Goal: Information Seeking & Learning: Learn about a topic

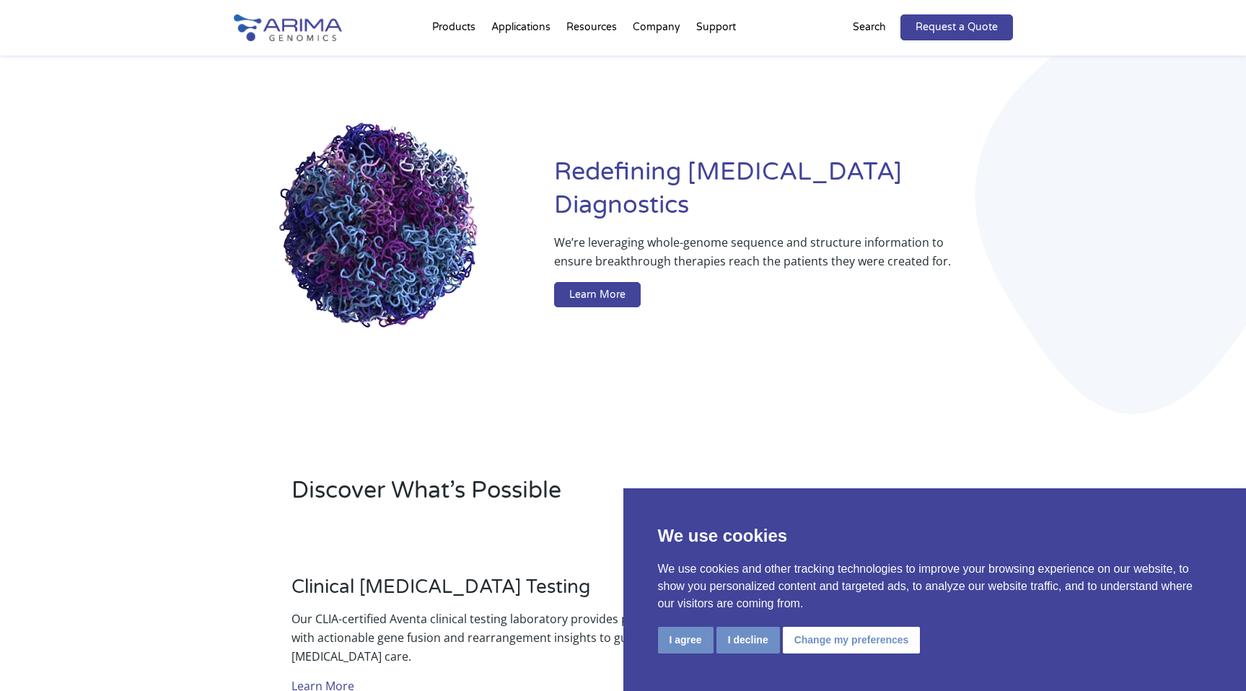
scroll to position [75, 0]
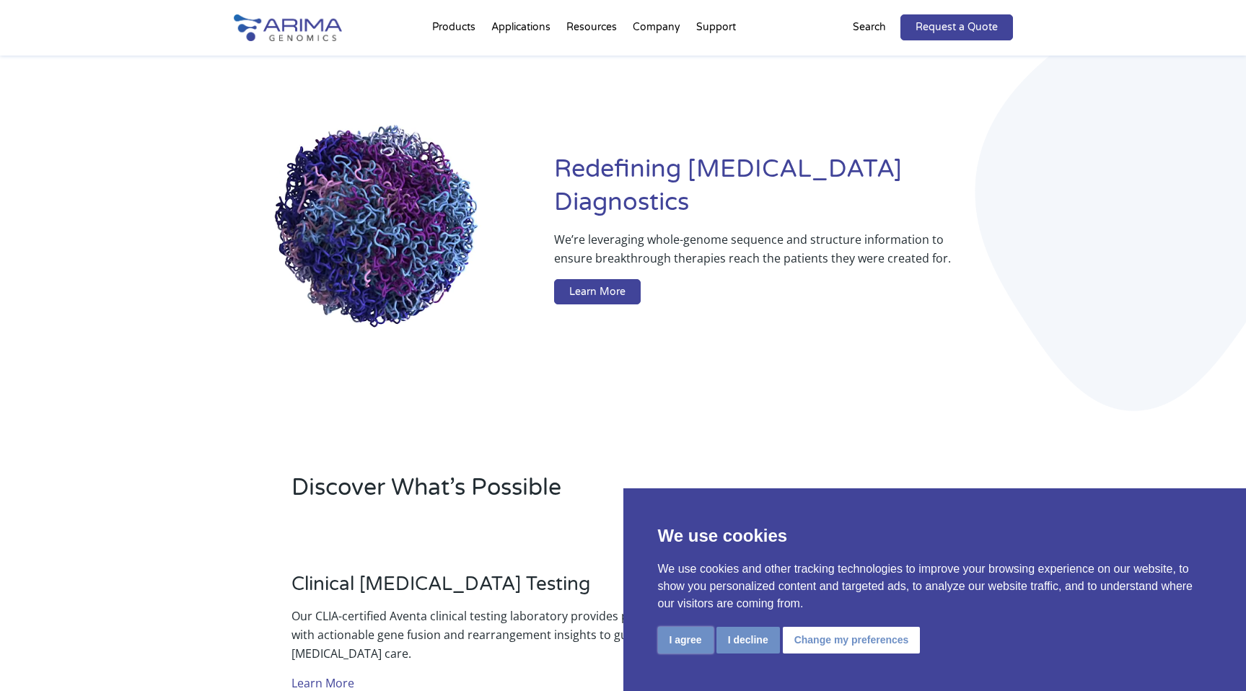
click at [693, 644] on button "I agree" at bounding box center [686, 640] width 56 height 27
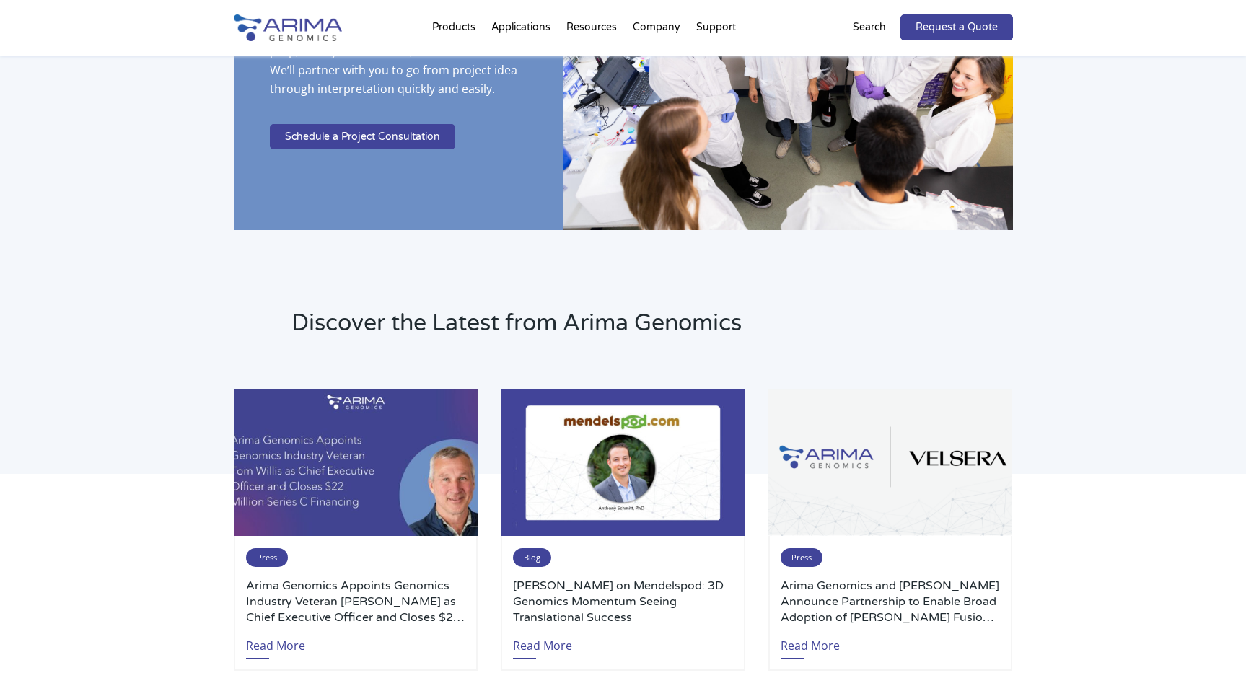
scroll to position [2822, 0]
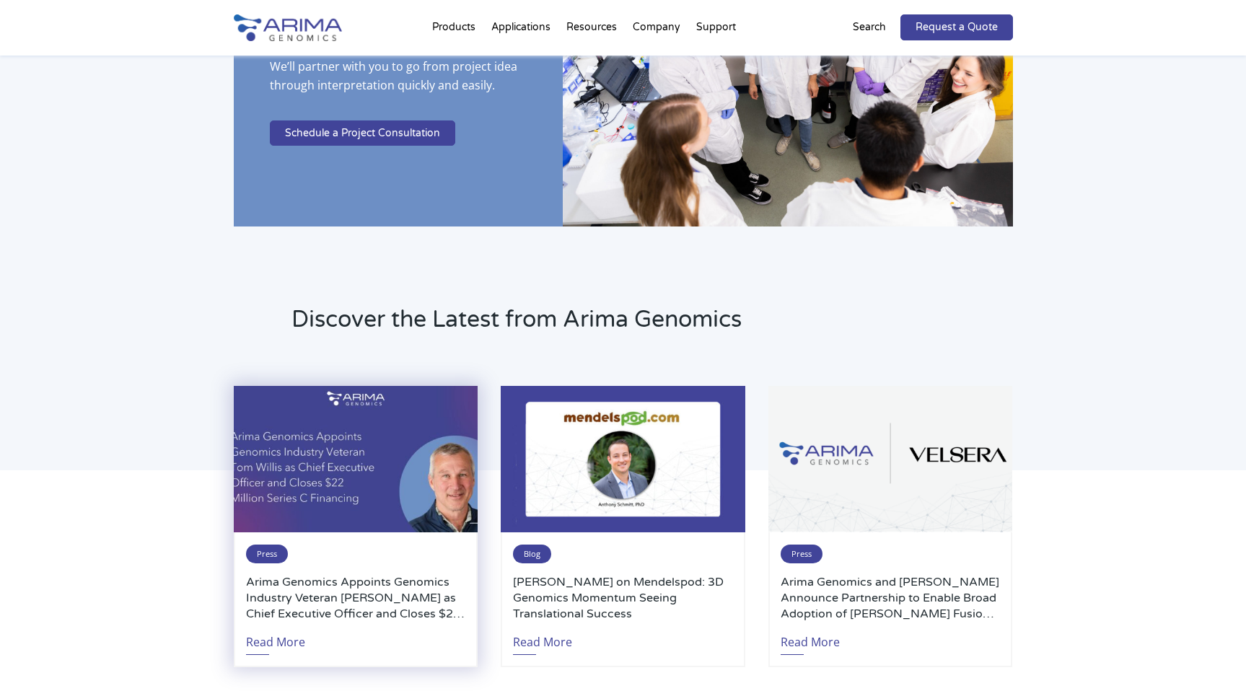
click at [278, 552] on span "Press" at bounding box center [267, 554] width 42 height 19
click at [271, 641] on link "Read More" at bounding box center [275, 638] width 59 height 33
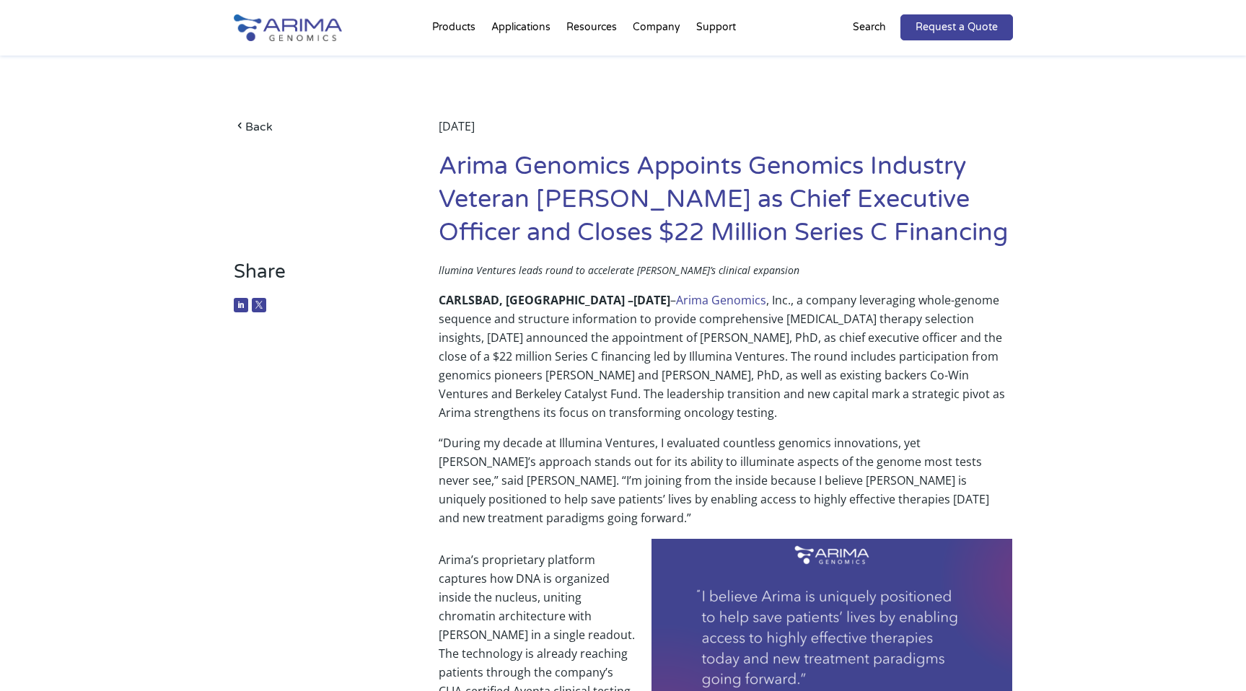
click at [535, 417] on p "CARLSBAD, [GEOGRAPHIC_DATA] – [DATE] – Arima Genomics , Inc., a company leverag…" at bounding box center [725, 362] width 573 height 143
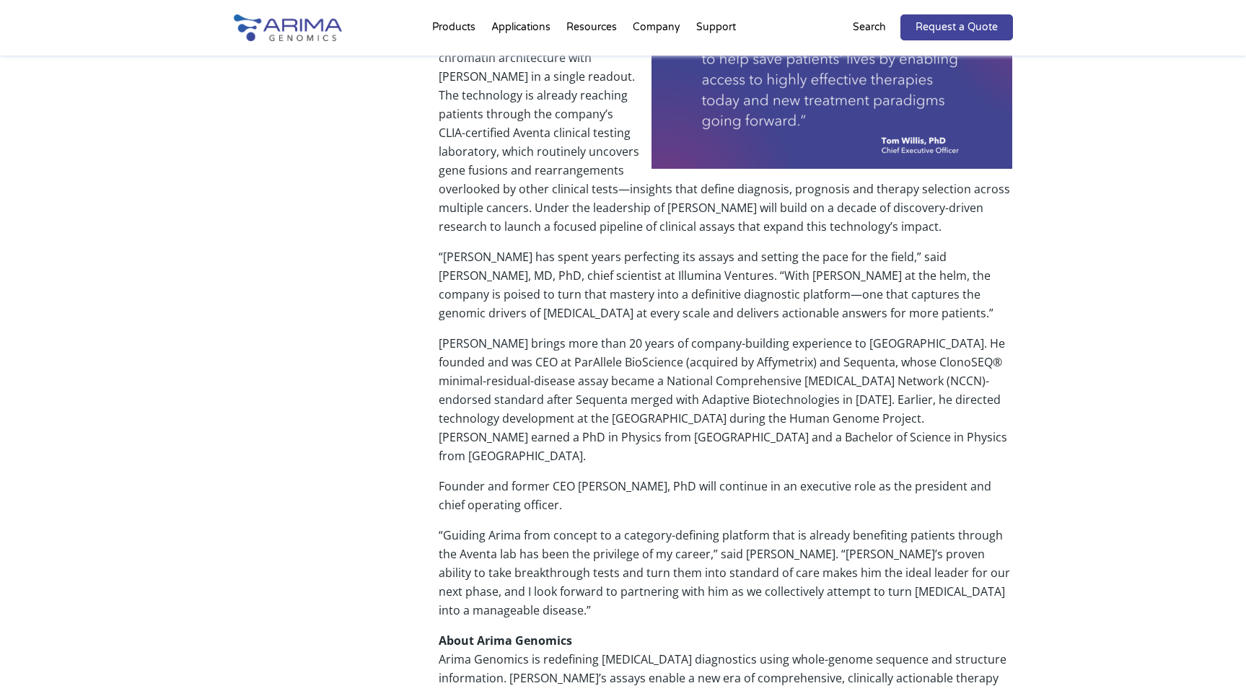
scroll to position [564, 0]
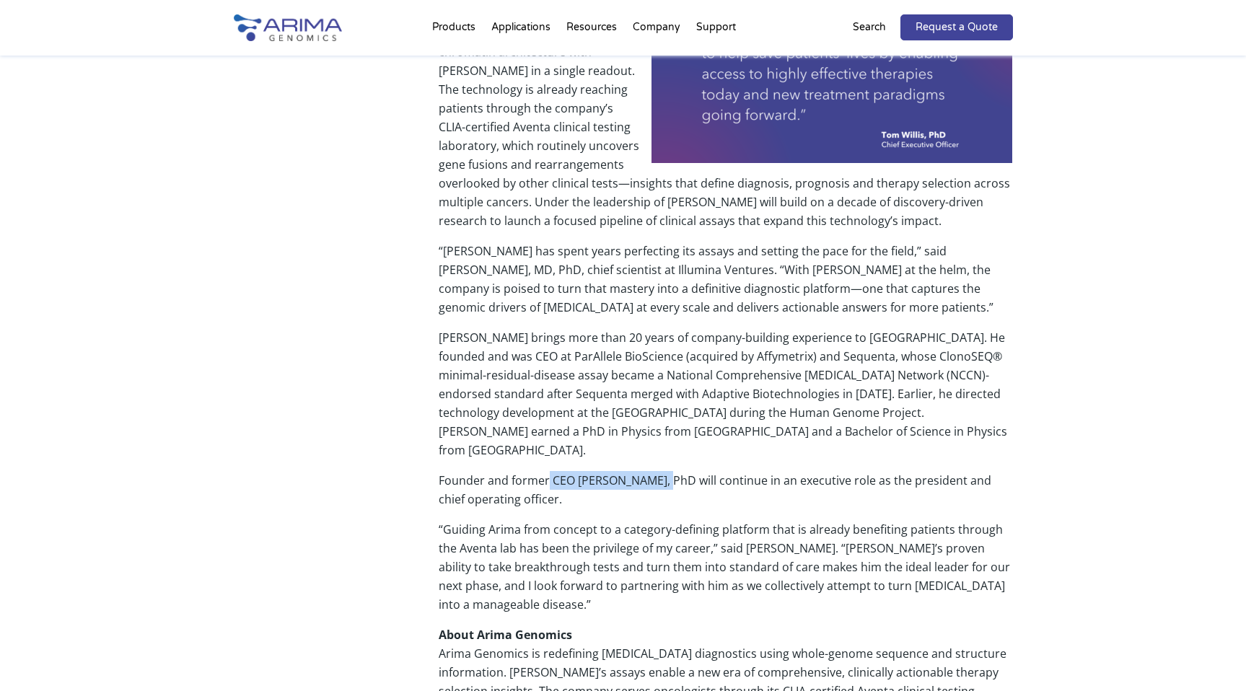
drag, startPoint x: 548, startPoint y: 441, endPoint x: 651, endPoint y: 441, distance: 103.2
click at [651, 471] on p "Founder and former CEO [PERSON_NAME], PhD will continue in an executive role as…" at bounding box center [725, 495] width 573 height 49
copy p "CEO [PERSON_NAME], P"
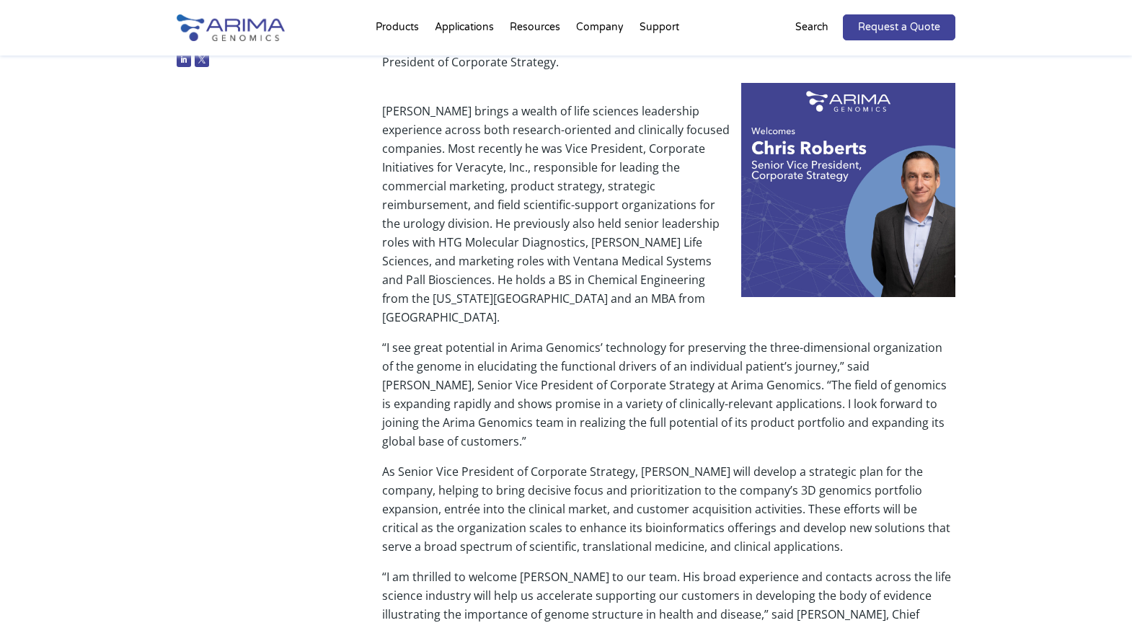
scroll to position [281, 0]
